Goal: Task Accomplishment & Management: Use online tool/utility

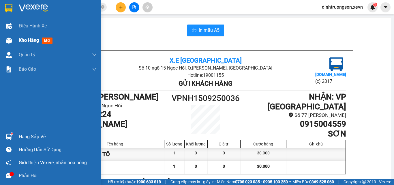
click at [33, 37] on span "Kho hàng" at bounding box center [29, 39] width 20 height 5
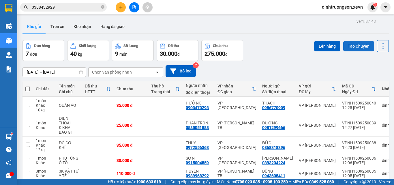
click at [348, 43] on button "Tạo Chuyến" at bounding box center [358, 46] width 31 height 10
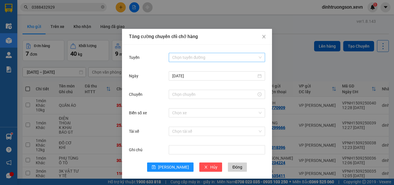
click at [208, 55] on input "Tuyến" at bounding box center [214, 57] width 85 height 9
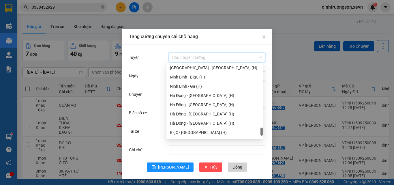
scroll to position [756, 0]
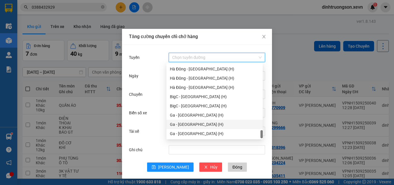
click at [187, 122] on div "Ga - [GEOGRAPHIC_DATA] (H)" at bounding box center [214, 124] width 89 height 6
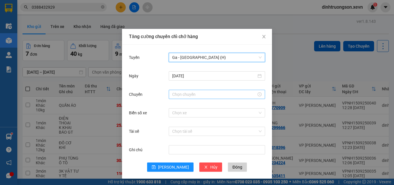
click at [190, 91] on div at bounding box center [217, 94] width 96 height 9
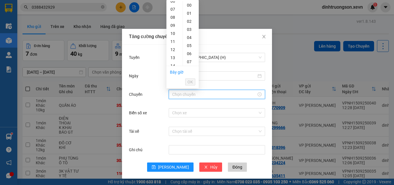
scroll to position [58, 0]
click at [173, 53] on div "13" at bounding box center [174, 52] width 16 height 8
click at [188, 57] on div "10" at bounding box center [191, 57] width 16 height 8
type input "13:10"
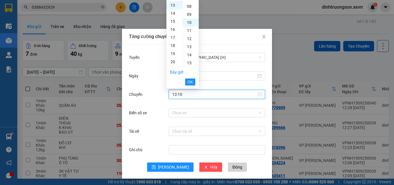
scroll to position [81, 0]
click at [190, 83] on span "OK" at bounding box center [189, 82] width 5 height 6
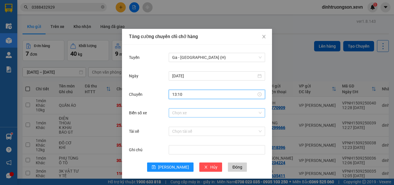
click at [187, 115] on input "Biển số xe" at bounding box center [214, 112] width 85 height 9
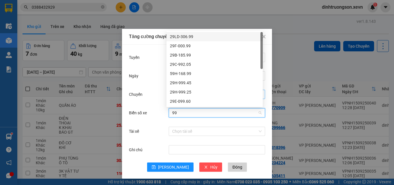
type input "9"
type input "960"
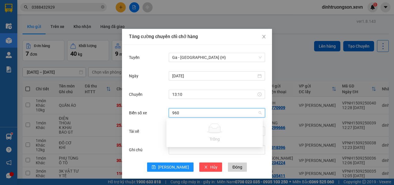
drag, startPoint x: 177, startPoint y: 115, endPoint x: 169, endPoint y: 116, distance: 8.4
click at [169, 116] on div "960 Chọn xe" at bounding box center [217, 112] width 96 height 9
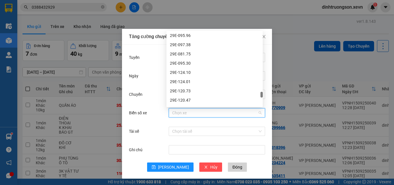
scroll to position [2982, 0]
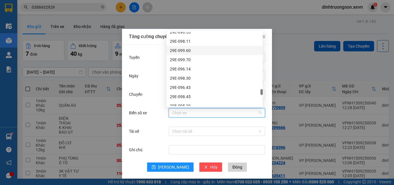
click at [192, 50] on div "29E-099.60" at bounding box center [214, 50] width 89 height 6
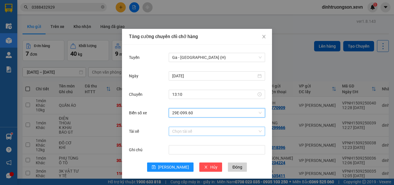
click at [191, 133] on input "Tài xế" at bounding box center [214, 131] width 85 height 9
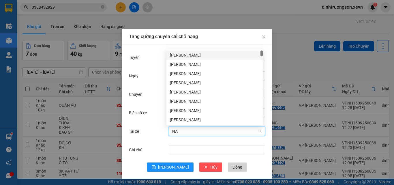
type input "NAM"
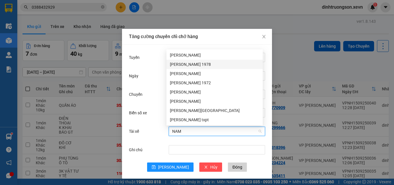
click at [209, 65] on div "[PERSON_NAME] 1978" at bounding box center [214, 64] width 89 height 6
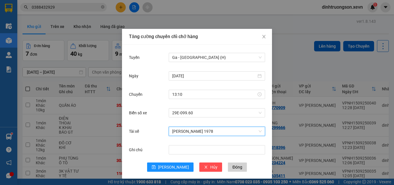
scroll to position [1, 0]
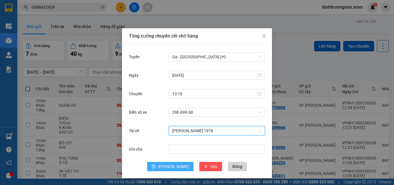
click at [169, 169] on span "[PERSON_NAME]" at bounding box center [173, 166] width 31 height 6
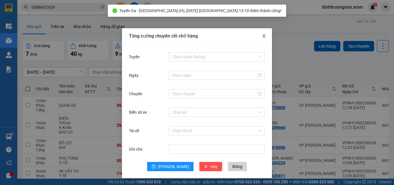
click at [261, 37] on icon "close" at bounding box center [263, 36] width 5 height 5
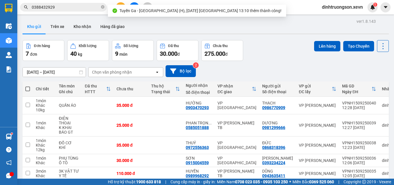
click at [283, 30] on div "Kho gửi Trên xe Kho nhận Hàng đã giao" at bounding box center [205, 27] width 366 height 15
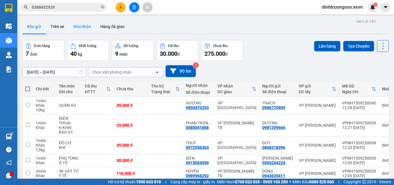
click at [85, 24] on button "Kho nhận" at bounding box center [82, 27] width 27 height 14
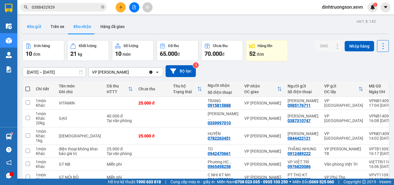
click at [35, 25] on button "Kho gửi" at bounding box center [33, 27] width 23 height 14
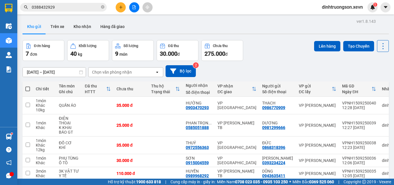
click at [121, 71] on div "Chọn văn phòng nhận" at bounding box center [112, 72] width 40 height 6
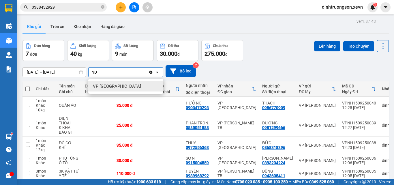
type input "ND"
click at [109, 86] on span "VP [GEOGRAPHIC_DATA]" at bounding box center [117, 86] width 48 height 6
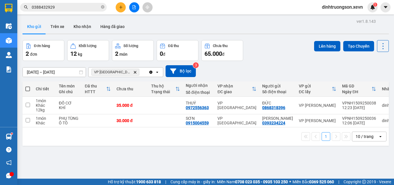
click at [27, 89] on span at bounding box center [27, 88] width 5 height 5
click at [28, 86] on input "checkbox" at bounding box center [28, 86] width 0 height 0
checkbox input "true"
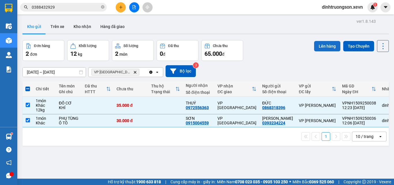
click at [314, 46] on button "Lên hàng" at bounding box center [327, 46] width 26 height 10
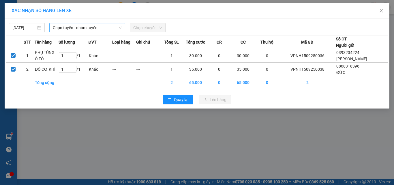
click at [105, 26] on span "Chọn tuyến - nhóm tuyến" at bounding box center [87, 27] width 69 height 9
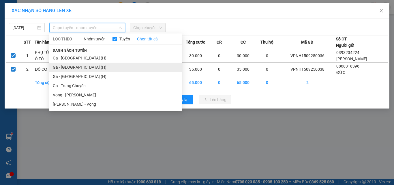
click at [58, 66] on li "Ga - [GEOGRAPHIC_DATA] (H)" at bounding box center [115, 67] width 133 height 9
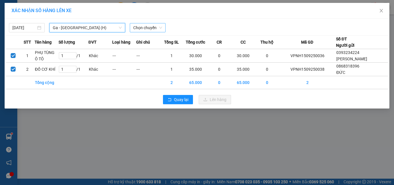
click at [152, 29] on span "Chọn chuyến" at bounding box center [147, 27] width 29 height 9
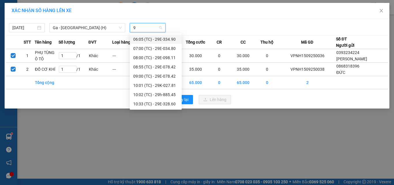
type input "9"
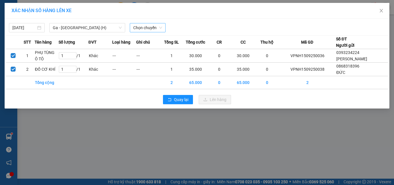
click at [247, 126] on div "XÁC NHẬN SỐ HÀNG LÊN XE [DATE] Ga - [GEOGRAPHIC_DATA] (H) LỌC THEO Nhóm tuyến T…" at bounding box center [197, 92] width 394 height 185
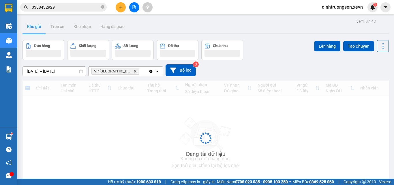
click at [182, 97] on div "Đang tải dữ liệu" at bounding box center [205, 142] width 366 height 124
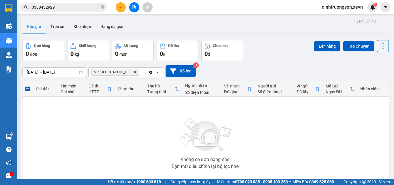
click at [134, 73] on icon "VP Nam Định, close by backspace" at bounding box center [135, 72] width 3 height 3
